Goal: Task Accomplishment & Management: Manage account settings

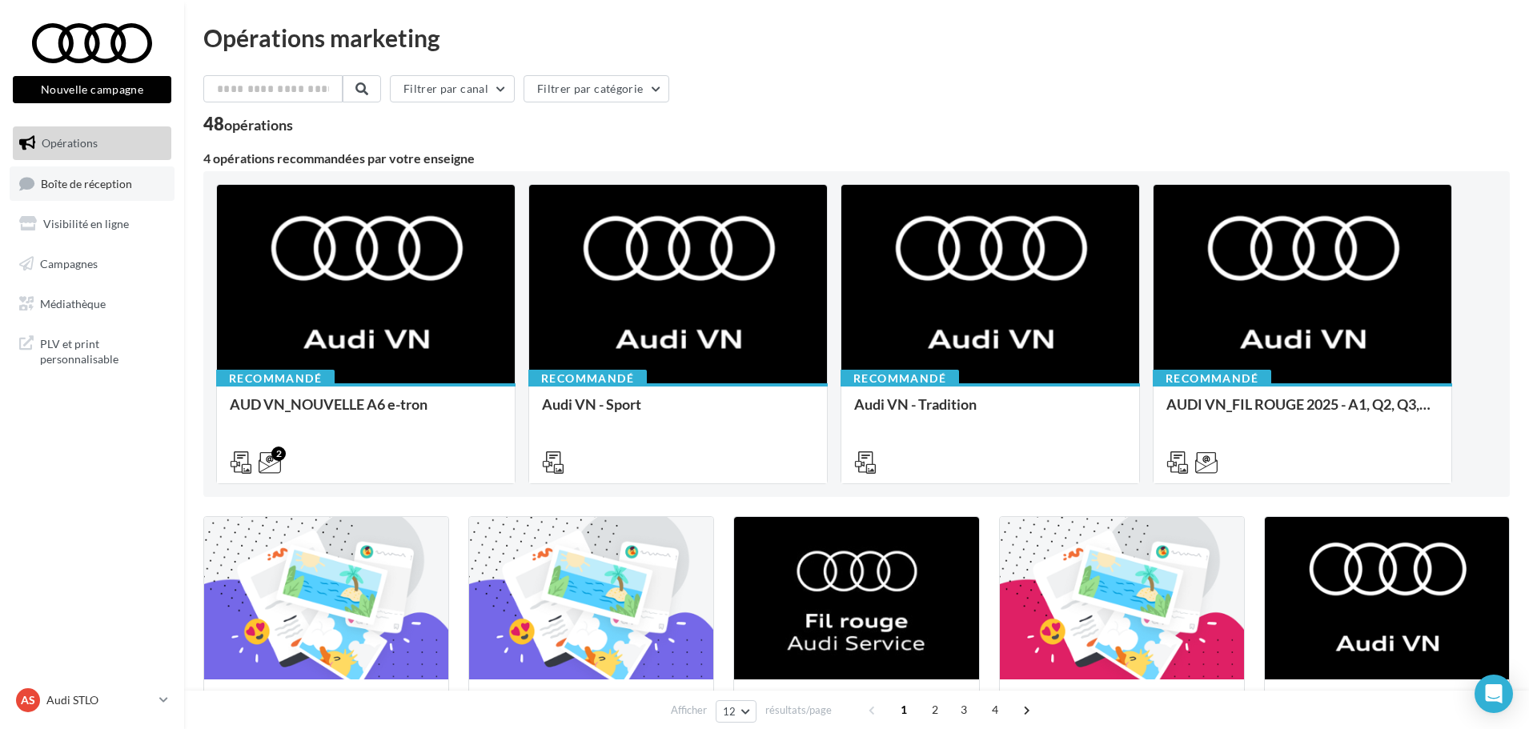
click at [123, 173] on link "Boîte de réception" at bounding box center [92, 184] width 165 height 34
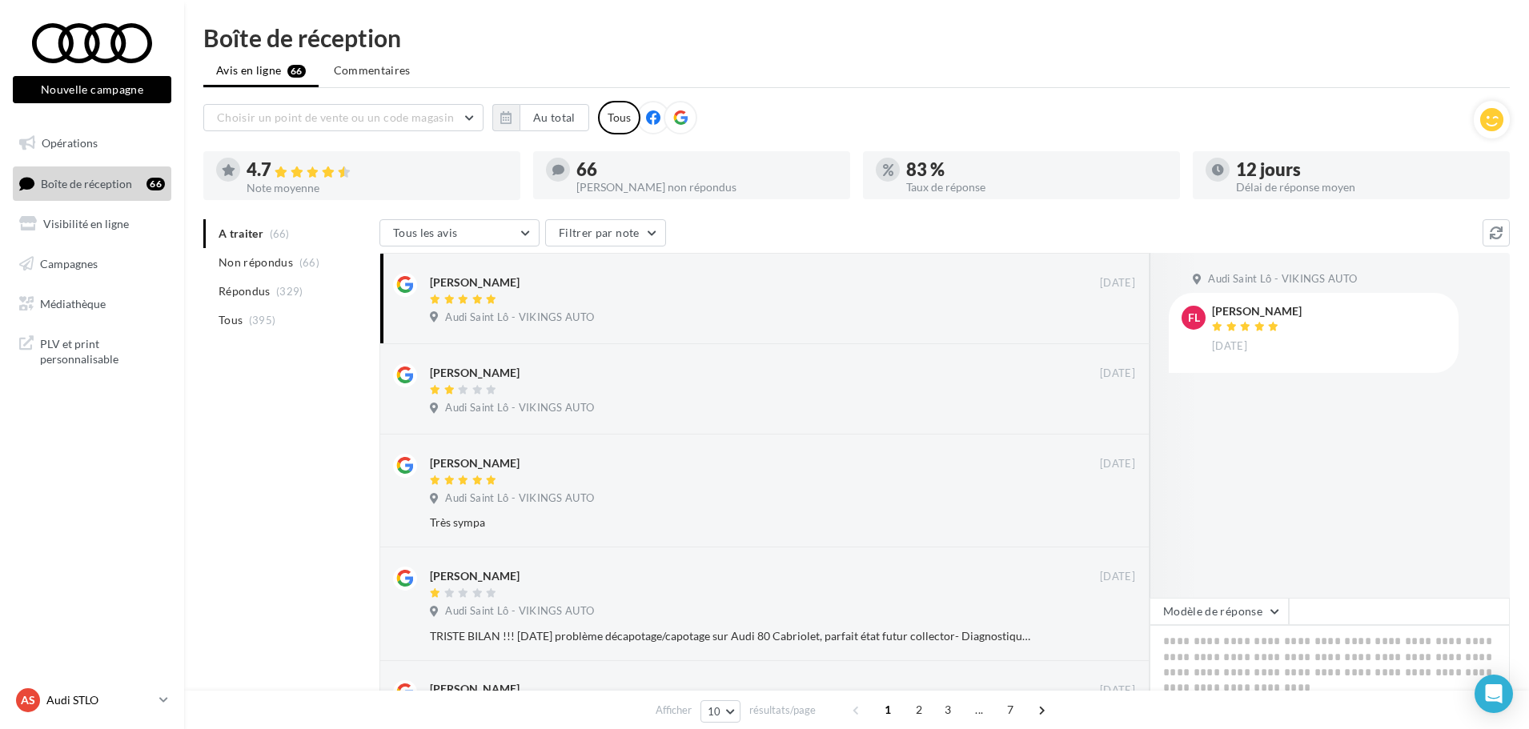
click at [73, 707] on p "Audi STLO" at bounding box center [99, 700] width 106 height 16
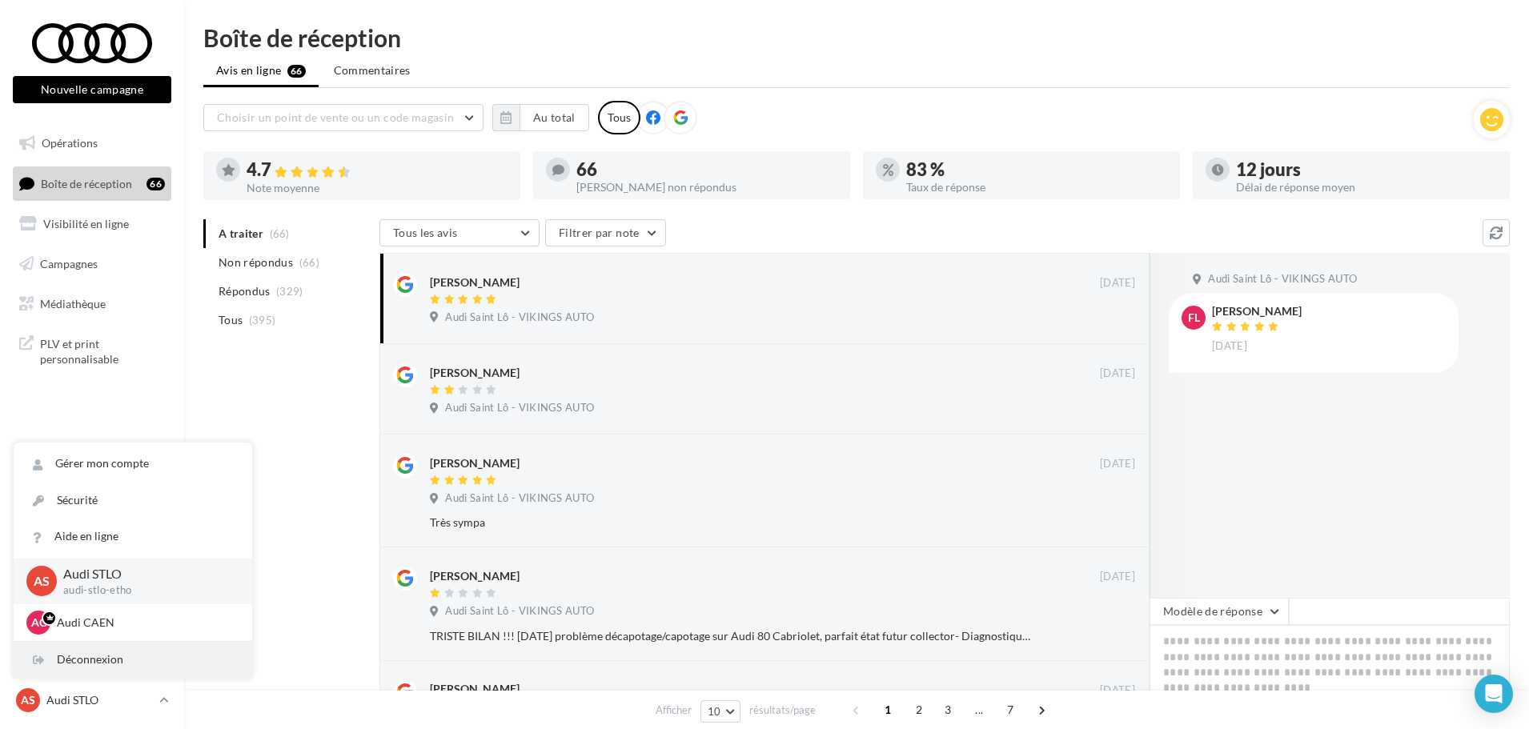
click at [74, 659] on div "Déconnexion" at bounding box center [133, 660] width 239 height 36
